Goal: Task Accomplishment & Management: Manage account settings

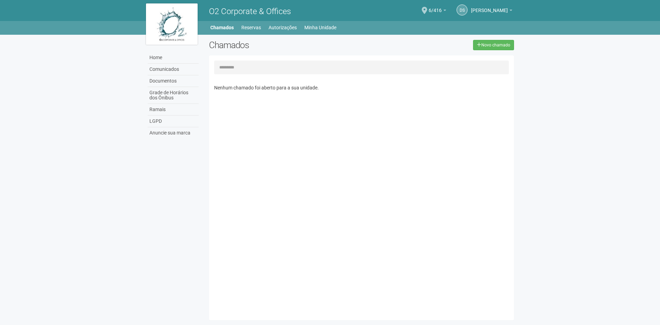
drag, startPoint x: 224, startPoint y: 10, endPoint x: 219, endPoint y: 10, distance: 5.5
click at [224, 10] on span "O2 Corporate & Offices" at bounding box center [250, 12] width 82 height 10
click at [210, 11] on span "O2 Corporate & Offices" at bounding box center [250, 12] width 82 height 10
click at [151, 20] on img at bounding box center [172, 23] width 52 height 41
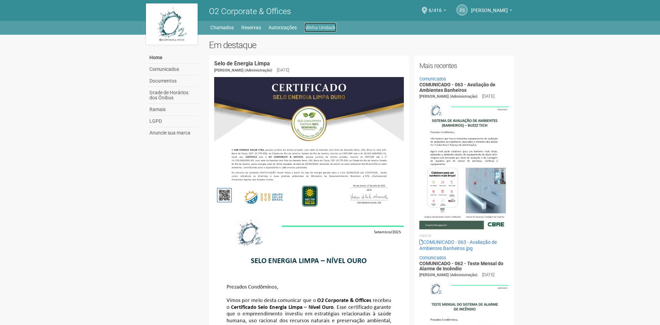
click at [330, 27] on link "Minha Unidade" at bounding box center [320, 28] width 32 height 10
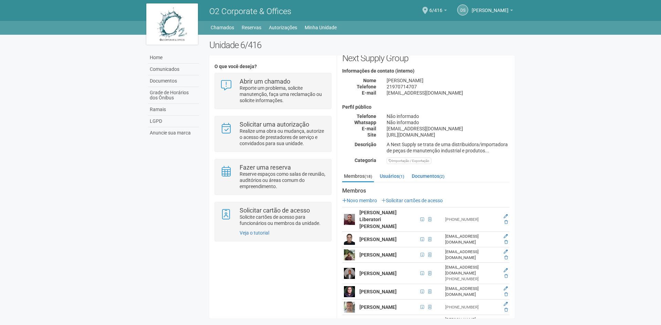
scroll to position [34, 0]
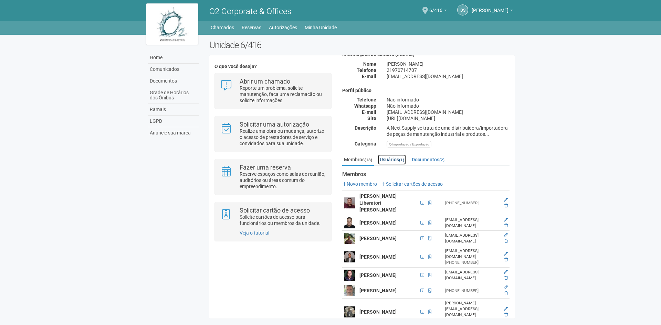
click at [400, 162] on link "Usuários (1)" at bounding box center [392, 160] width 28 height 10
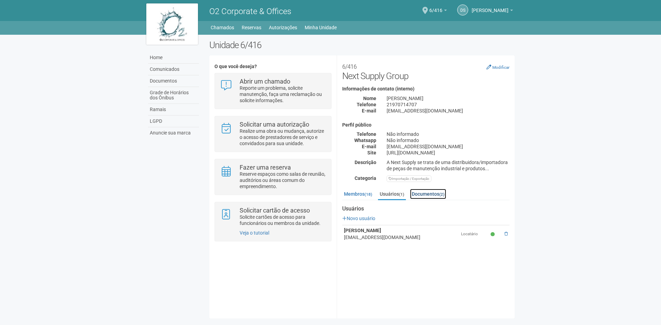
click at [427, 193] on link "Documentos (2)" at bounding box center [428, 194] width 36 height 10
click at [387, 194] on link "Usuários (1)" at bounding box center [392, 194] width 28 height 10
click at [366, 197] on link "Membros (18)" at bounding box center [358, 194] width 32 height 10
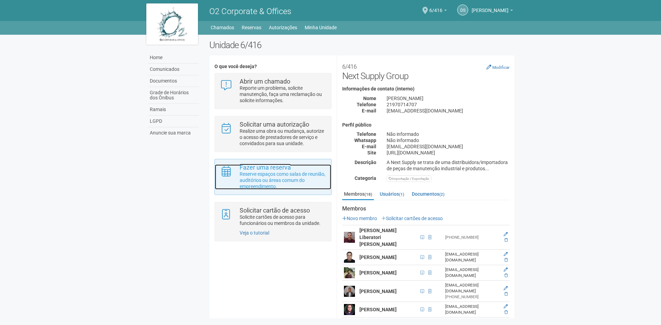
click at [287, 169] on strong "Fazer uma reserva" at bounding box center [265, 167] width 51 height 7
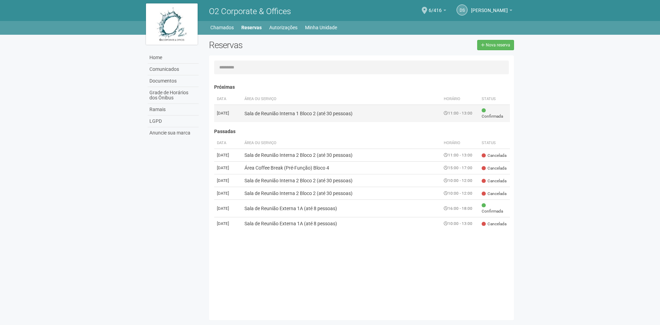
click at [325, 116] on td "Sala de Reunião Interna 1 Bloco 2 (até 30 pessoas)" at bounding box center [342, 114] width 200 height 18
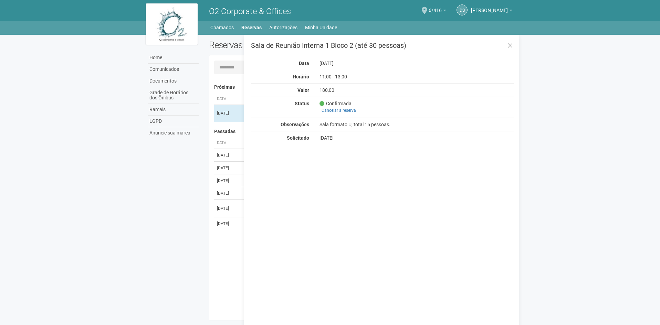
click at [389, 101] on div "Confirmada Cancelar a reserva" at bounding box center [382, 108] width 137 height 14
click at [160, 184] on div "Home Comunicados Documentos Grade de Horários dos Ônibus Ramais LGPD Anuncie su…" at bounding box center [330, 179] width 379 height 289
click at [224, 135] on div "Próximas Data Área ou Serviço Horário Status 31/10/2025 Sala de Reunião Interna…" at bounding box center [364, 197] width 300 height 238
click at [511, 46] on icon at bounding box center [509, 45] width 5 height 7
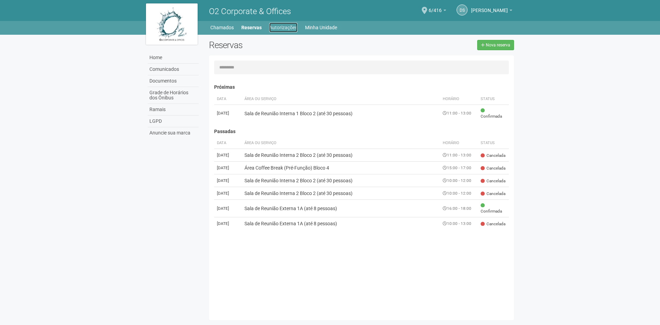
click at [281, 25] on link "Autorizações" at bounding box center [283, 28] width 28 height 10
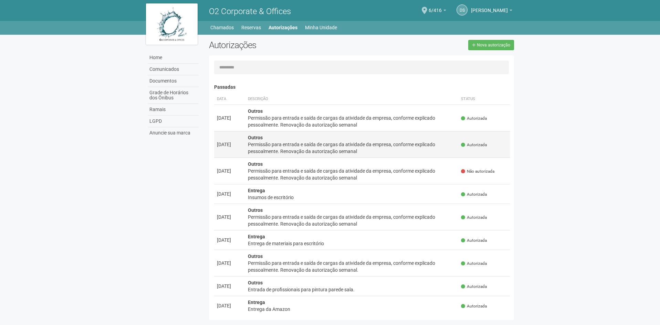
click at [285, 151] on div "Permissão para entrada e saída de cargas da atividade da empresa, conforme expl…" at bounding box center [352, 148] width 208 height 14
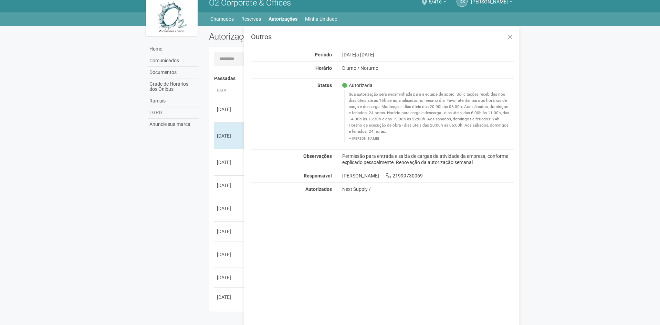
scroll to position [11, 0]
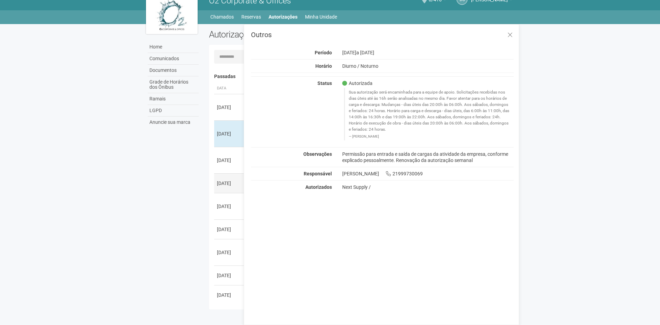
click at [231, 185] on div "[DATE]" at bounding box center [229, 183] width 25 height 7
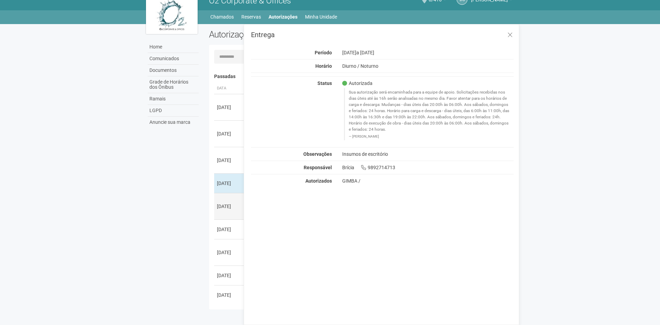
click at [237, 203] on div "[DATE]" at bounding box center [229, 206] width 25 height 7
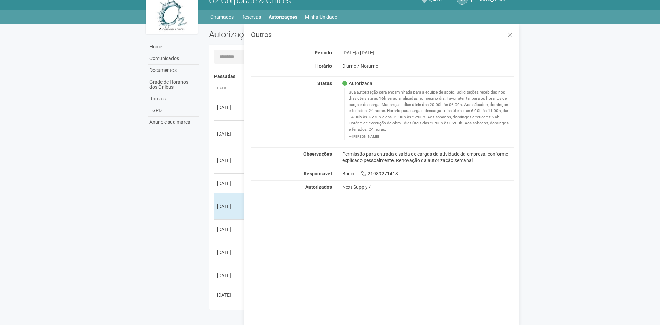
click at [244, 231] on div "Carregando... Nenhuma autorização foi solicitada Passadas Data Descrição Status…" at bounding box center [361, 177] width 305 height 255
click at [233, 238] on td "[DATE]" at bounding box center [229, 230] width 31 height 20
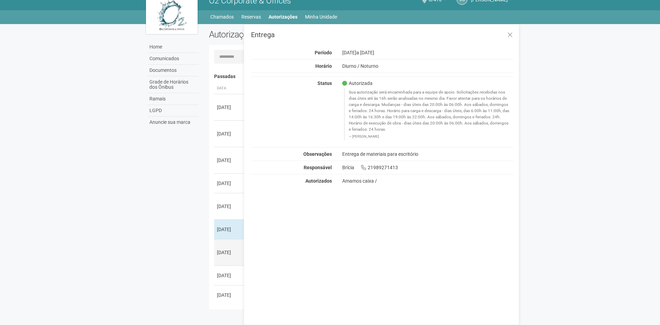
click at [234, 251] on div "[DATE]" at bounding box center [229, 252] width 25 height 7
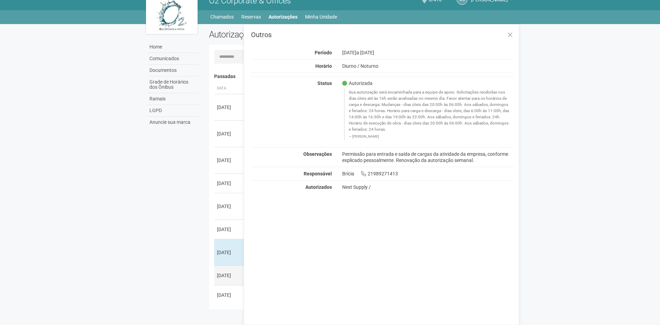
click at [233, 271] on td "[DATE]" at bounding box center [229, 276] width 31 height 20
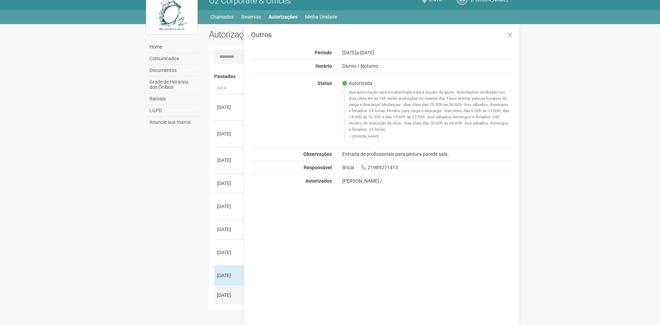
click at [233, 286] on td "[DATE]" at bounding box center [229, 295] width 31 height 20
click at [221, 249] on td "[DATE]" at bounding box center [229, 252] width 31 height 27
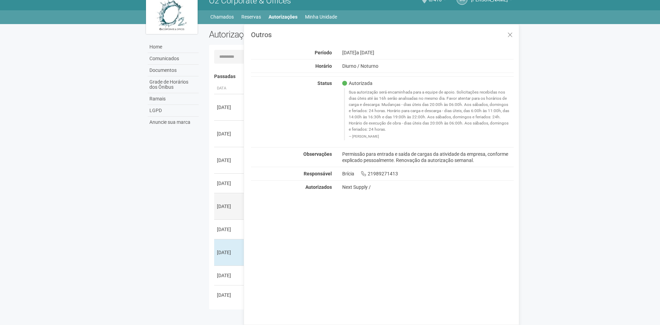
click at [231, 219] on td "[DATE]" at bounding box center [229, 206] width 31 height 27
click at [226, 191] on td "[DATE]" at bounding box center [229, 184] width 31 height 20
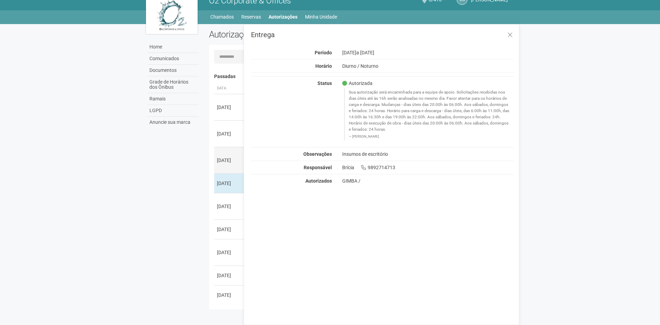
click at [230, 167] on td "[DATE]" at bounding box center [229, 160] width 31 height 27
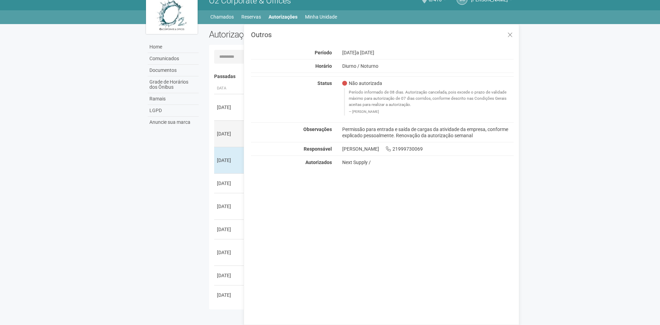
click at [237, 137] on td "[DATE]" at bounding box center [229, 133] width 31 height 27
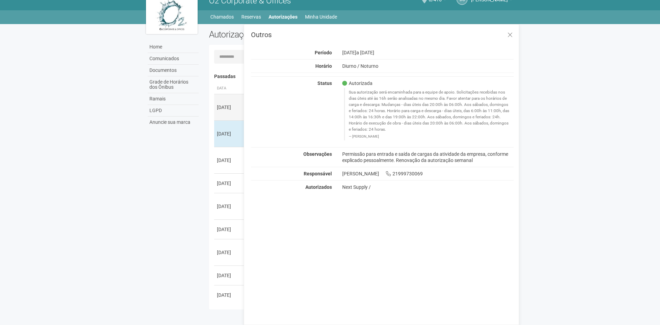
click at [241, 112] on td "[DATE]" at bounding box center [229, 107] width 31 height 27
drag, startPoint x: 398, startPoint y: 90, endPoint x: 450, endPoint y: 91, distance: 51.6
click at [450, 91] on blockquote "Sua autorização será encaminhada para a equipe de apoio. Solicitações recebidas…" at bounding box center [429, 114] width 170 height 52
drag, startPoint x: 363, startPoint y: 99, endPoint x: 443, endPoint y: 98, distance: 79.9
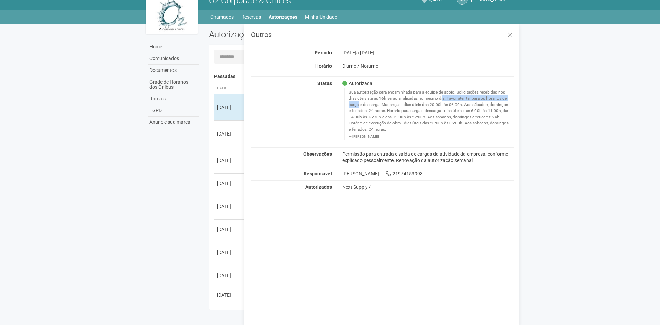
click at [443, 98] on blockquote "Sua autorização será encaminhada para a equipe de apoio. Solicitações recebidas…" at bounding box center [429, 114] width 170 height 52
drag, startPoint x: 462, startPoint y: 97, endPoint x: 485, endPoint y: 104, distance: 24.5
click at [491, 103] on blockquote "Sua autorização será encaminhada para a equipe de apoio. Solicitações recebidas…" at bounding box center [429, 114] width 170 height 52
click at [422, 105] on blockquote "Sua autorização será encaminhada para a equipe de apoio. Solicitações recebidas…" at bounding box center [429, 114] width 170 height 52
click at [438, 104] on blockquote "Sua autorização será encaminhada para a equipe de apoio. Solicitações recebidas…" at bounding box center [429, 114] width 170 height 52
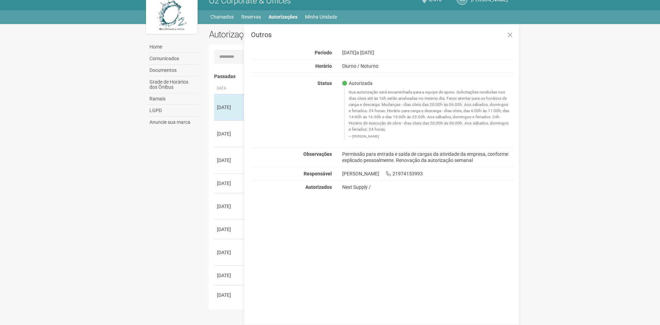
click at [481, 104] on blockquote "Sua autorização será encaminhada para a equipe de apoio. Solicitações recebidas…" at bounding box center [429, 114] width 170 height 52
drag, startPoint x: 400, startPoint y: 153, endPoint x: 417, endPoint y: 152, distance: 16.9
click at [414, 153] on div "Permissão para entrada e saída de cargas da atividade da empresa, conforme expl…" at bounding box center [428, 157] width 182 height 12
click at [443, 156] on div "Permissão para entrada e saída de cargas da atividade da empresa, conforme expl…" at bounding box center [428, 157] width 182 height 12
click at [511, 36] on icon at bounding box center [509, 35] width 5 height 7
